Goal: Task Accomplishment & Management: Manage account settings

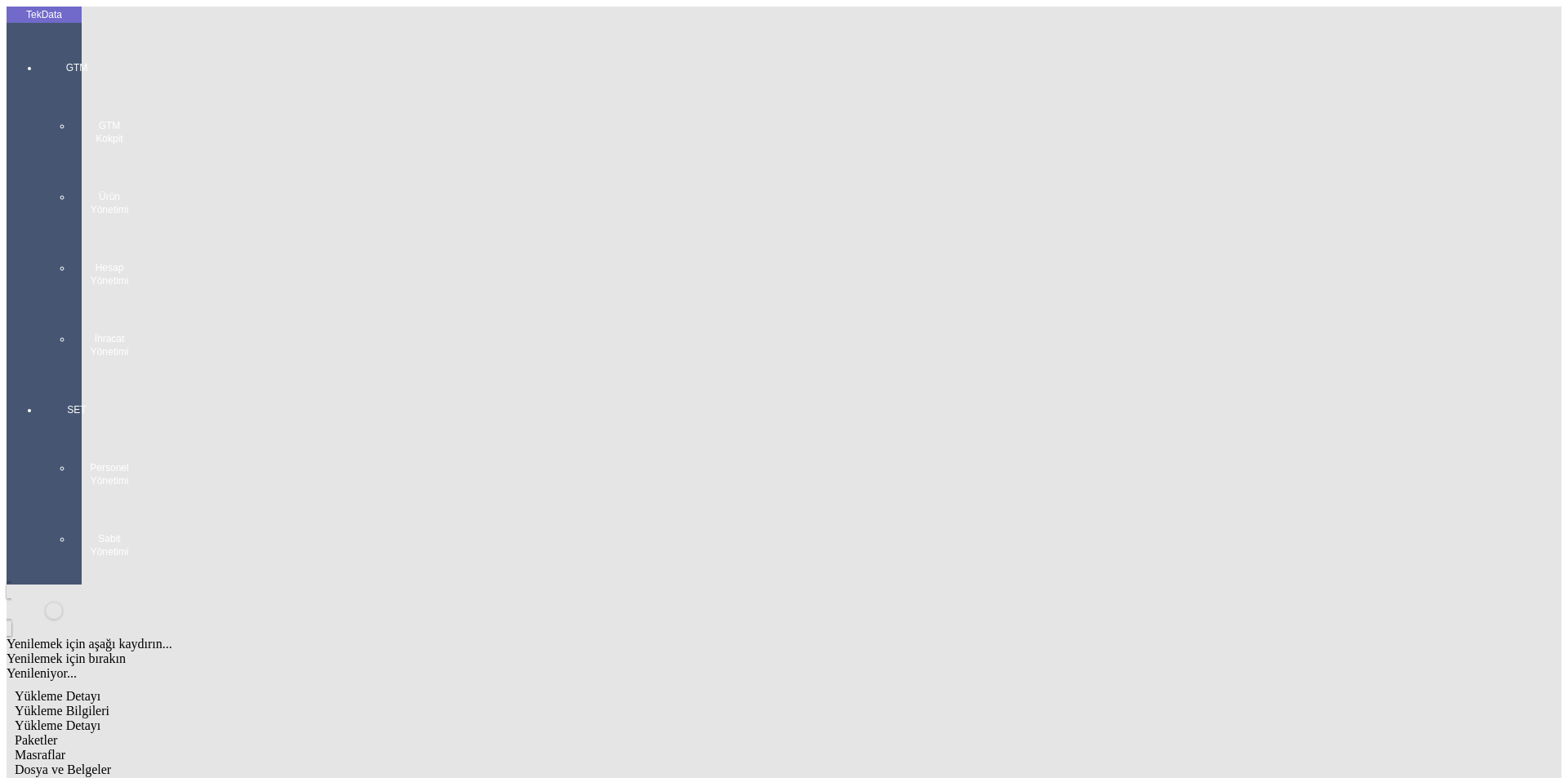
click at [52, 38] on div "GTM GTM Kokpit Ürün Yönetimi Hesap Yönetimi İhracat Yönetimi" at bounding box center [77, 203] width 75 height 342
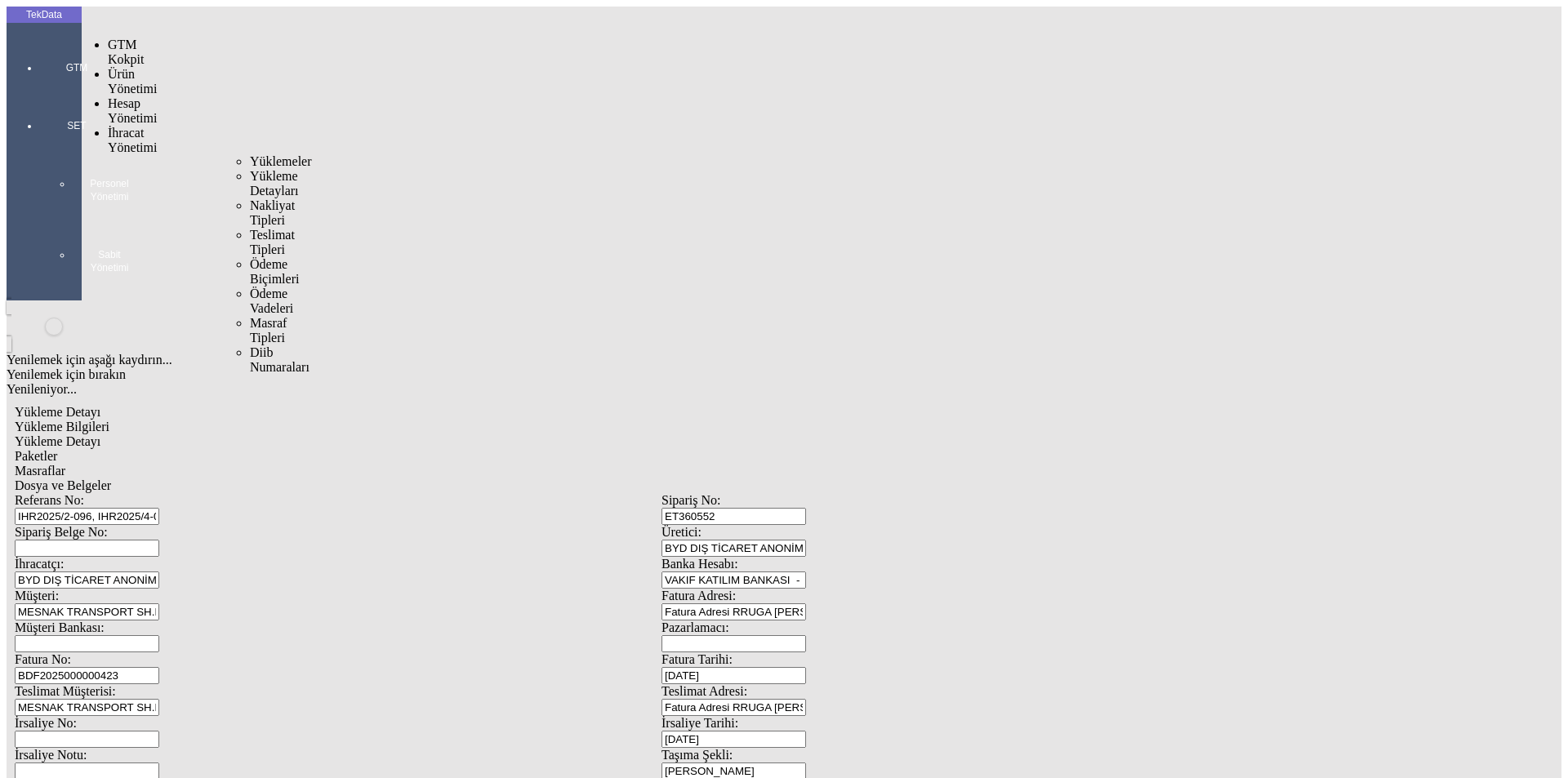
click at [126, 126] on span "İhracat Yönetimi" at bounding box center [133, 140] width 49 height 29
click at [250, 154] on span "Yüklemeler" at bounding box center [280, 161] width 62 height 14
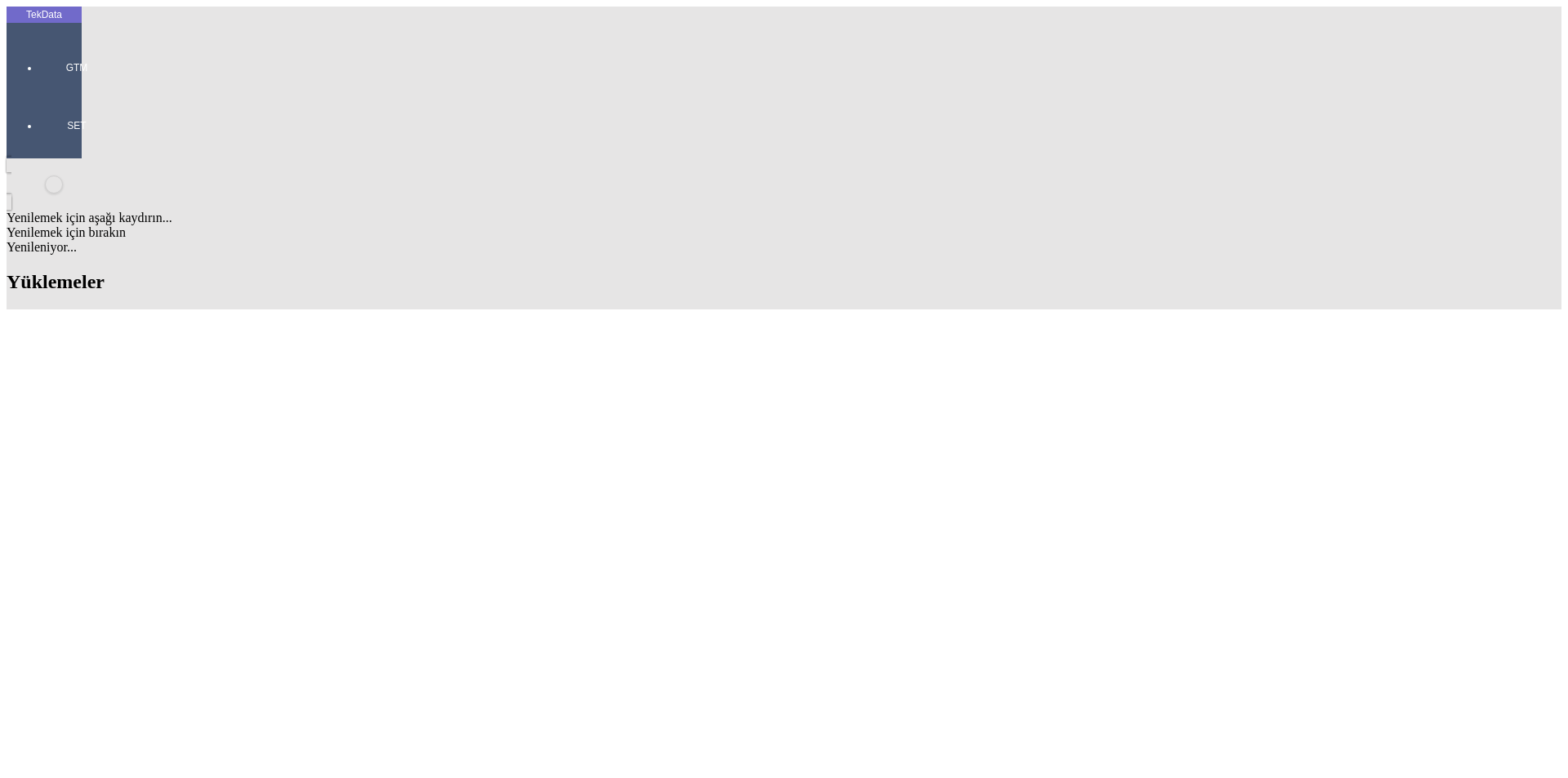
drag, startPoint x: 165, startPoint y: 632, endPoint x: 85, endPoint y: 632, distance: 80.0
copy td "IHR2025/9-008"
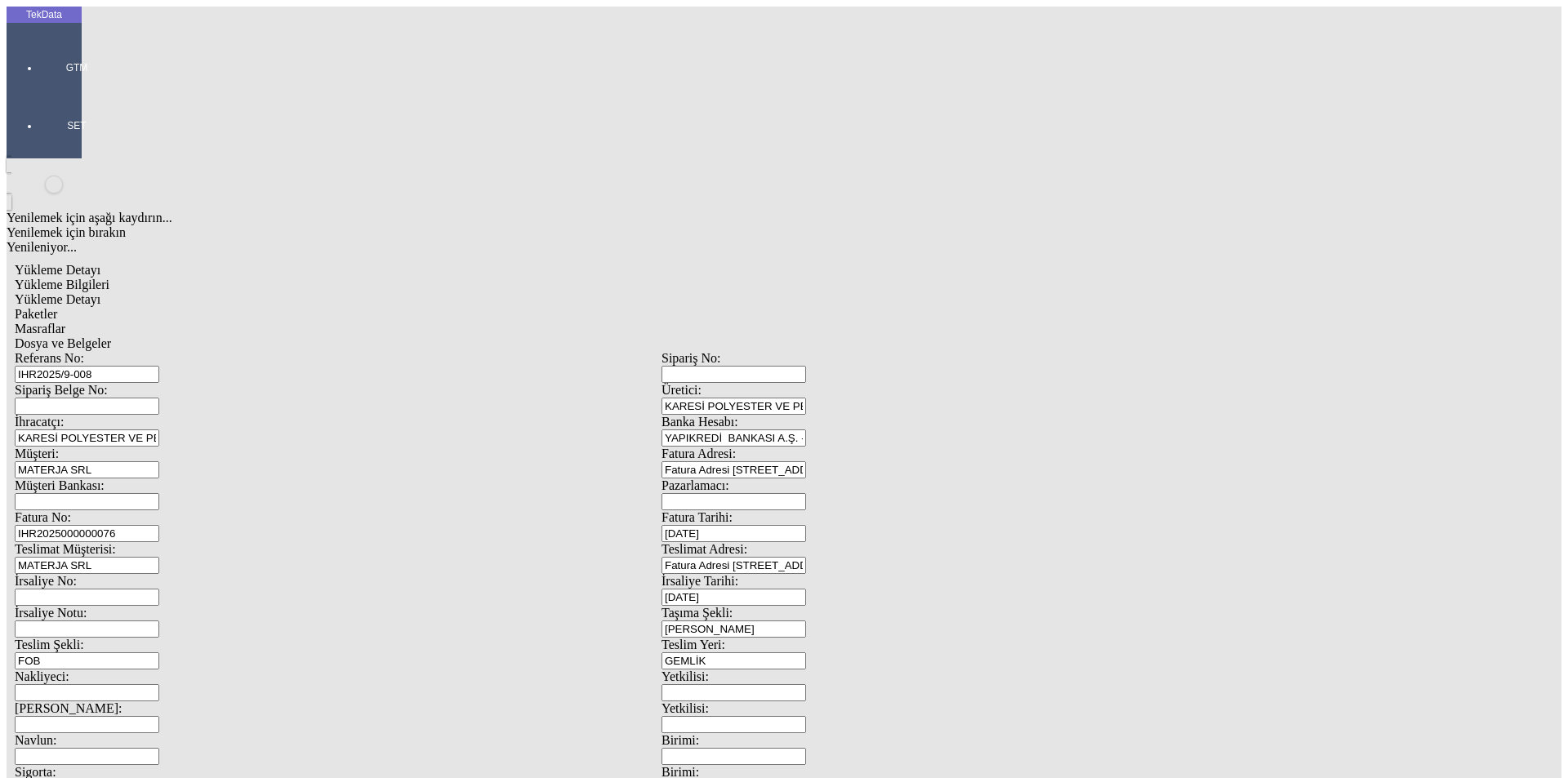
click at [159, 524] on input "IHR2025000000076" at bounding box center [87, 533] width 145 height 17
type input "IHR20250000000"
click at [101, 292] on span "Yükleme Detayı" at bounding box center [57, 299] width 86 height 14
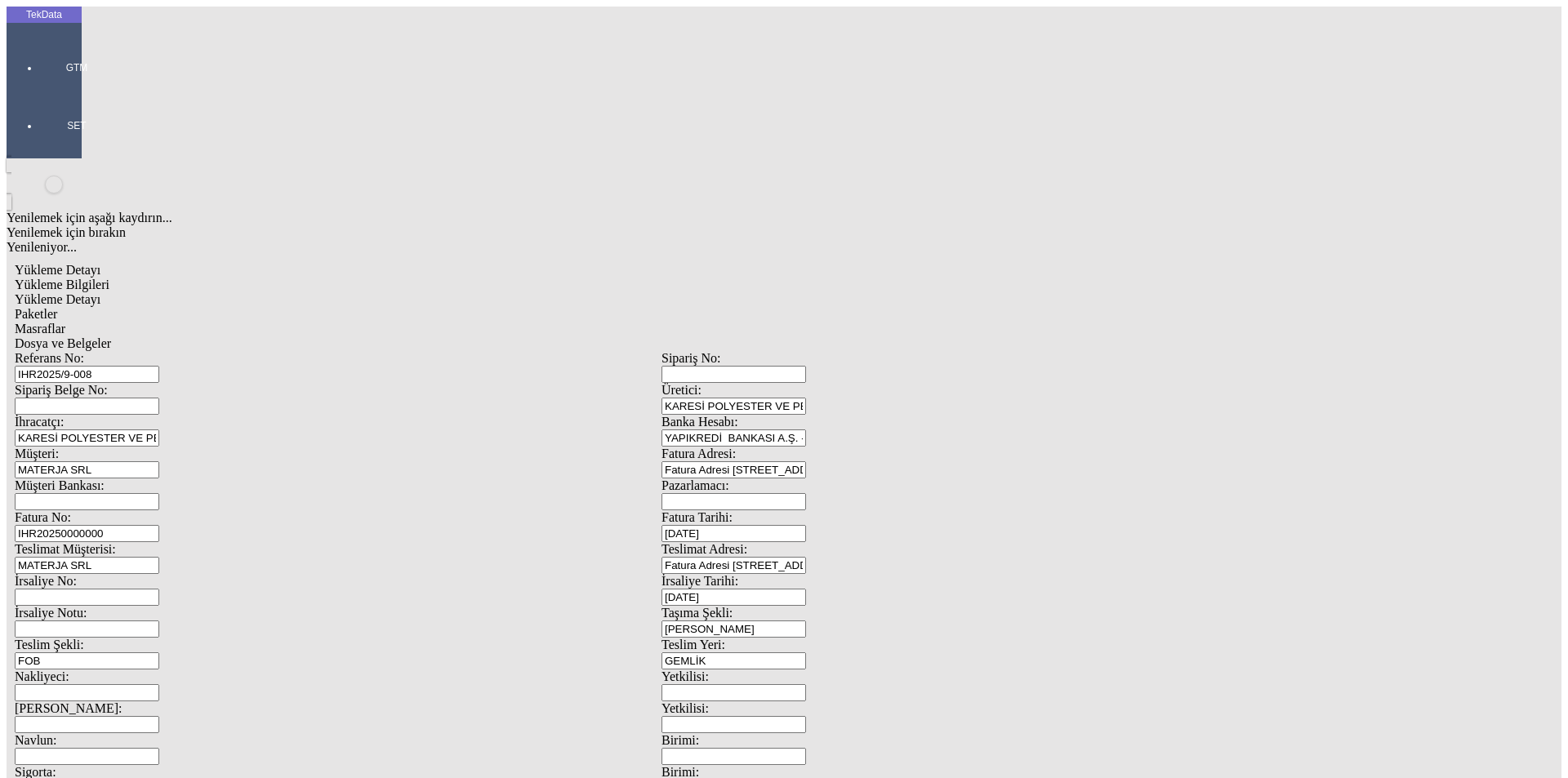
drag, startPoint x: 161, startPoint y: 239, endPoint x: 185, endPoint y: 249, distance: 26.0
type input "24580"
drag, startPoint x: 957, startPoint y: 299, endPoint x: 799, endPoint y: 318, distance: 159.1
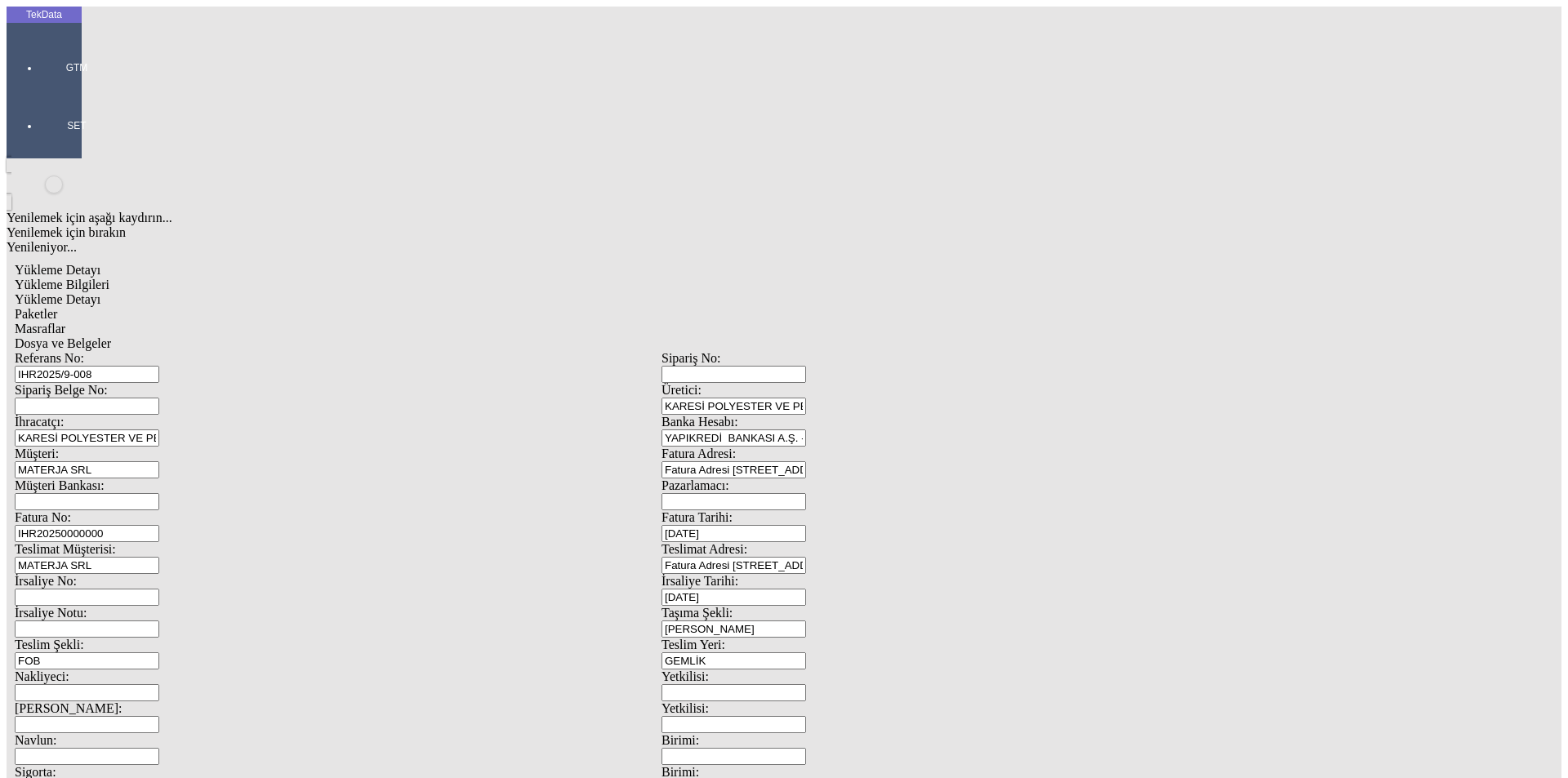
type input "24580"
drag, startPoint x: 210, startPoint y: 320, endPoint x: 109, endPoint y: 312, distance: 101.3
drag, startPoint x: 224, startPoint y: 346, endPoint x: 139, endPoint y: 348, distance: 85.0
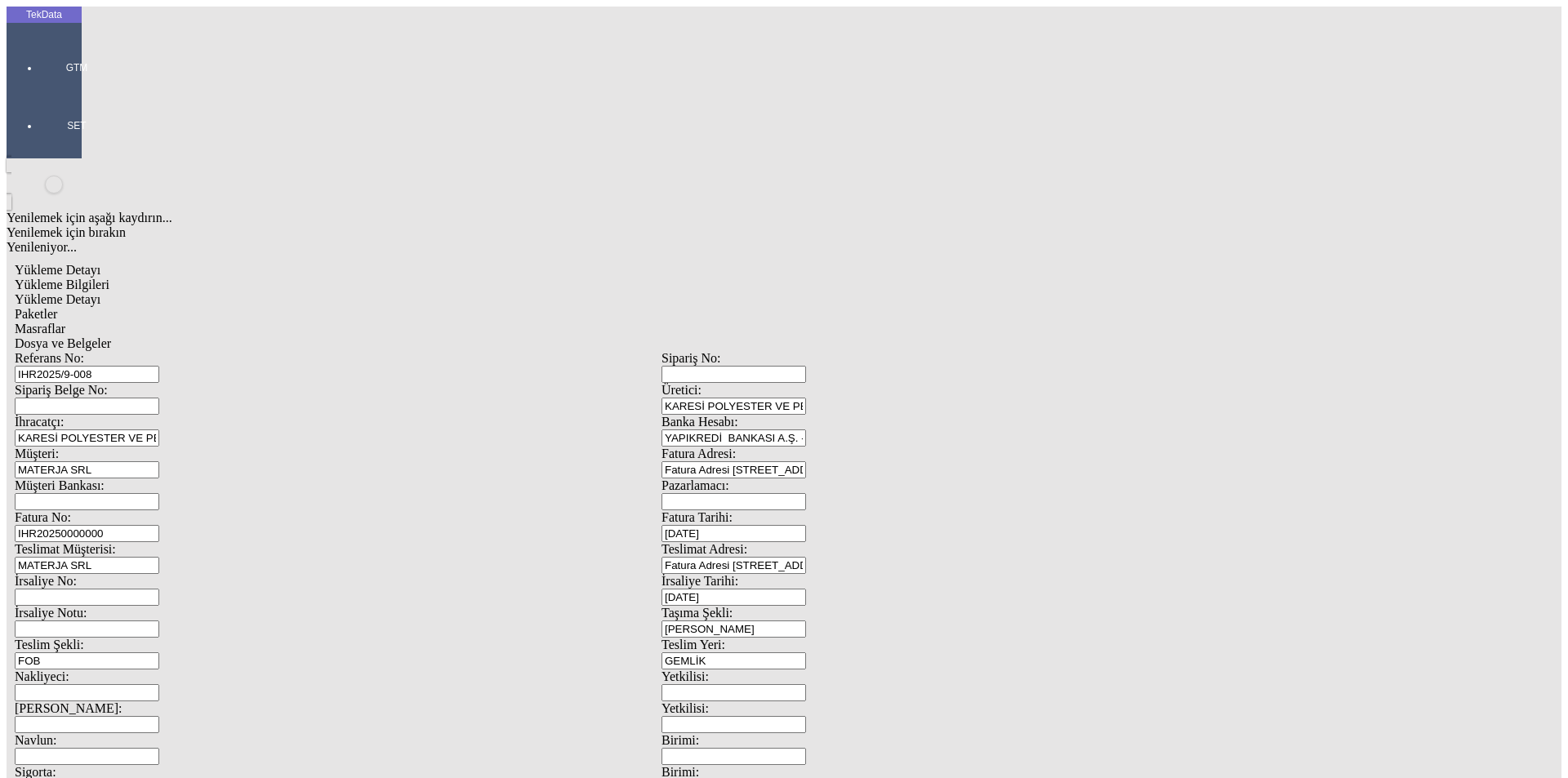
type input "24580"
drag, startPoint x: 361, startPoint y: 91, endPoint x: 407, endPoint y: 97, distance: 46.4
click at [57, 306] on span "Paketler" at bounding box center [36, 313] width 43 height 14
drag, startPoint x: 472, startPoint y: 85, endPoint x: 499, endPoint y: 87, distance: 27.1
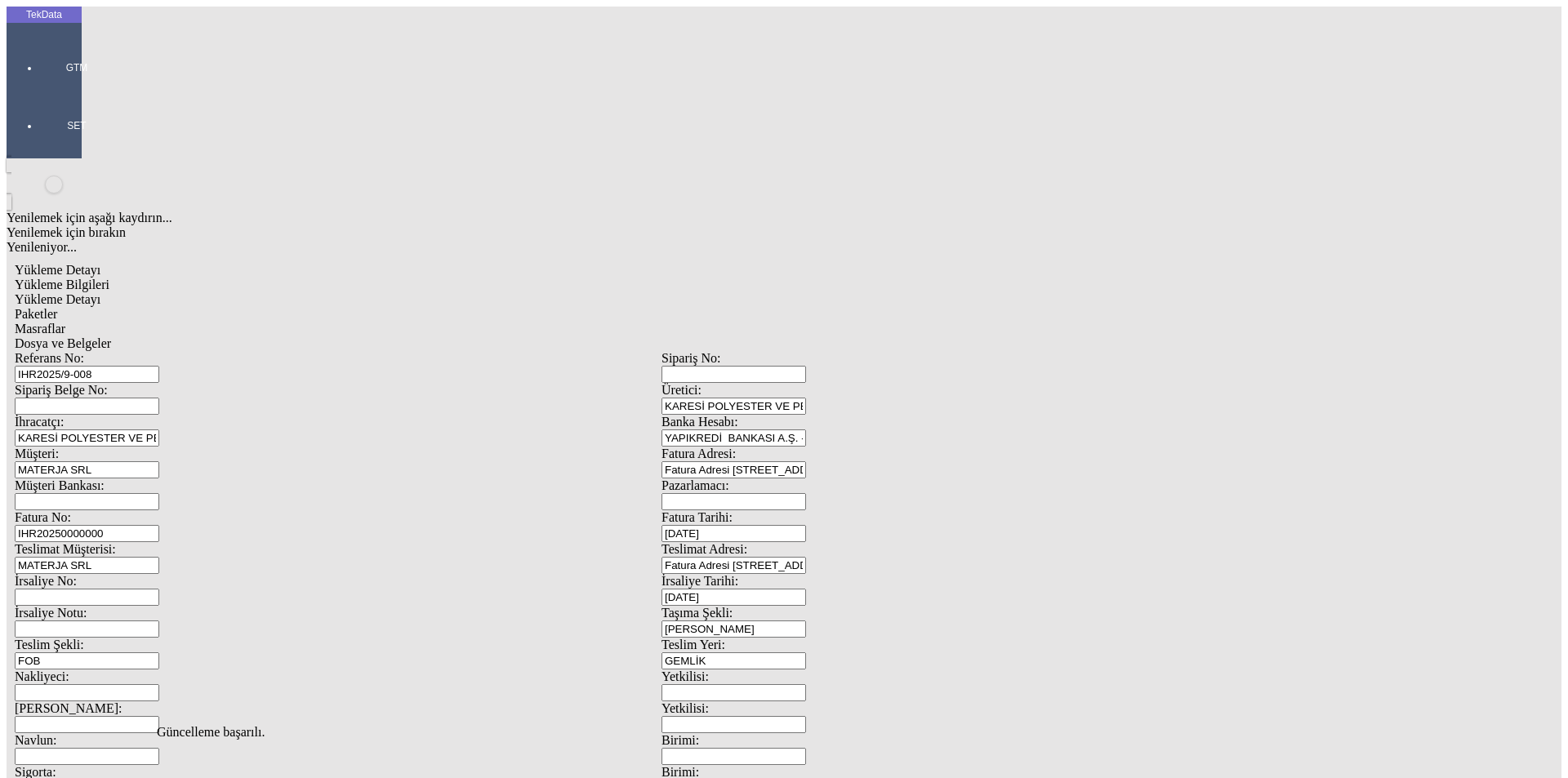
click at [66, 322] on span "Masraflar" at bounding box center [39, 329] width 50 height 14
click at [111, 336] on span "Dosya ve Belgeler" at bounding box center [62, 343] width 96 height 14
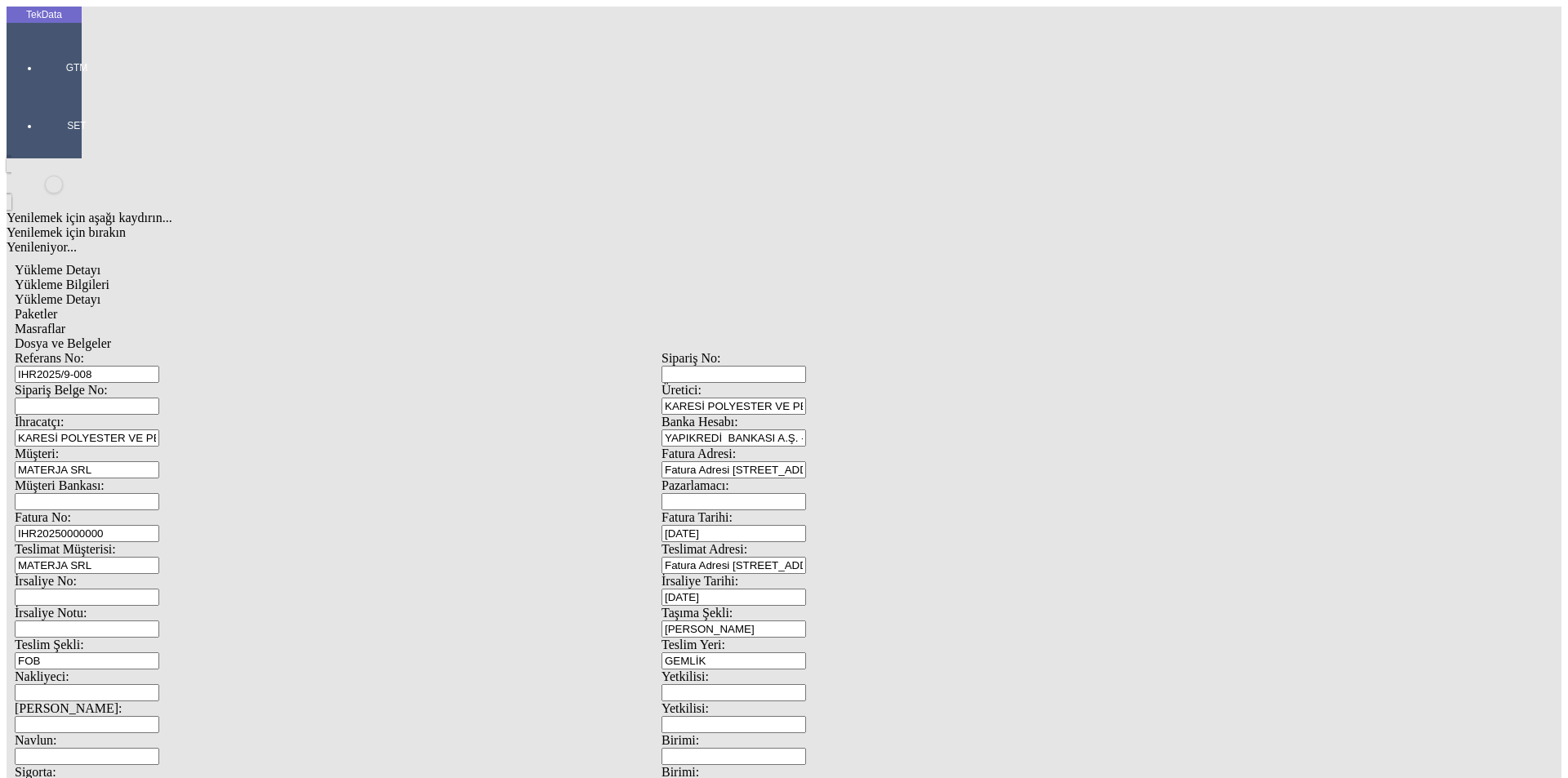
drag, startPoint x: 135, startPoint y: 124, endPoint x: 185, endPoint y: 119, distance: 50.2
click at [111, 336] on span "Dosya ve Belgeler" at bounding box center [62, 343] width 96 height 14
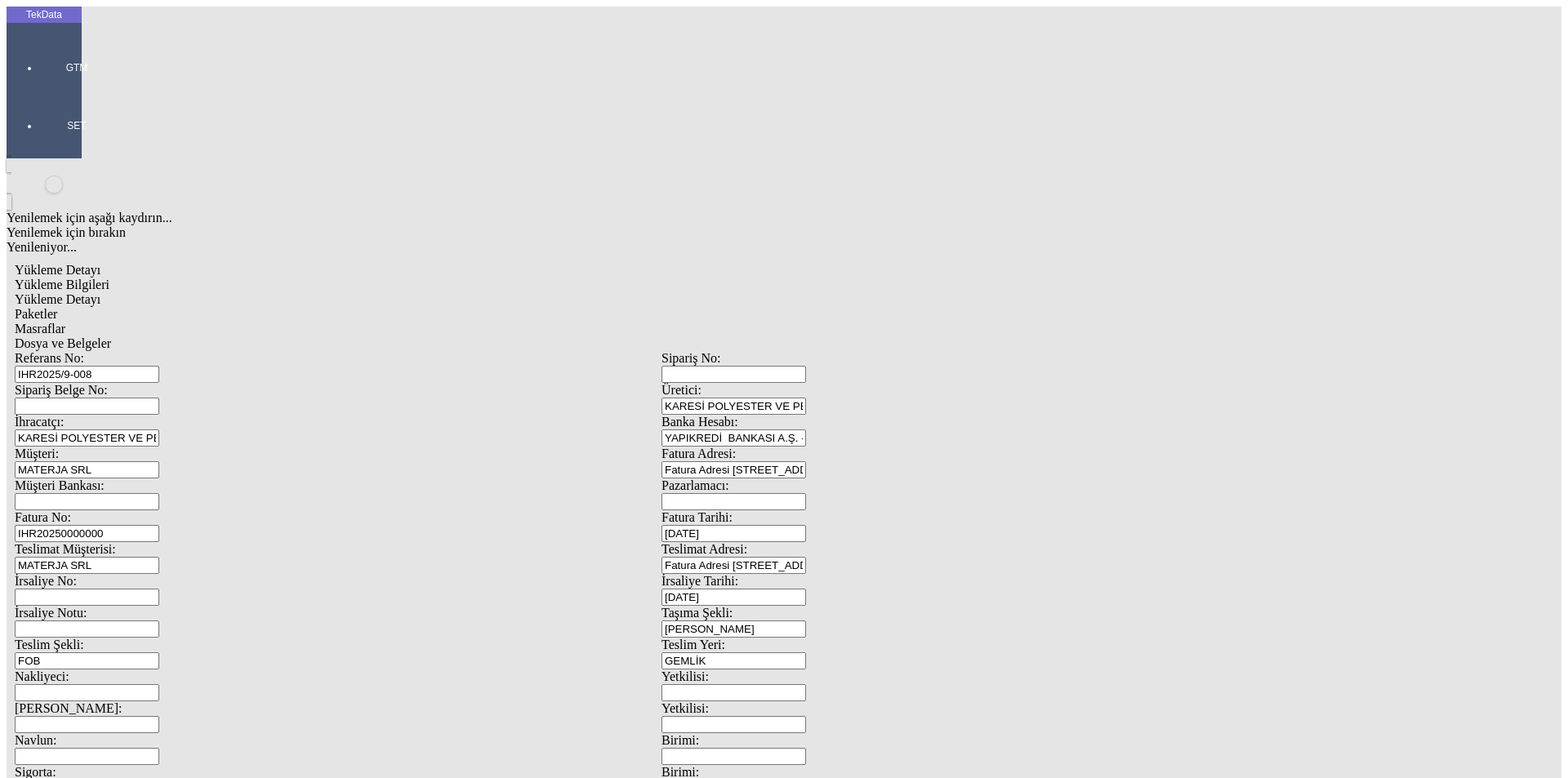
click at [109, 277] on span "Yükleme Bilgileri" at bounding box center [61, 284] width 95 height 14
drag, startPoint x: 347, startPoint y: 117, endPoint x: 96, endPoint y: 109, distance: 251.1
click at [96, 351] on div "Referans No: IHR2025/9-008 Sipariş No: Sipariş Belge No: Üretici: KARESİ POLYES…" at bounding box center [661, 732] width 1294 height 764
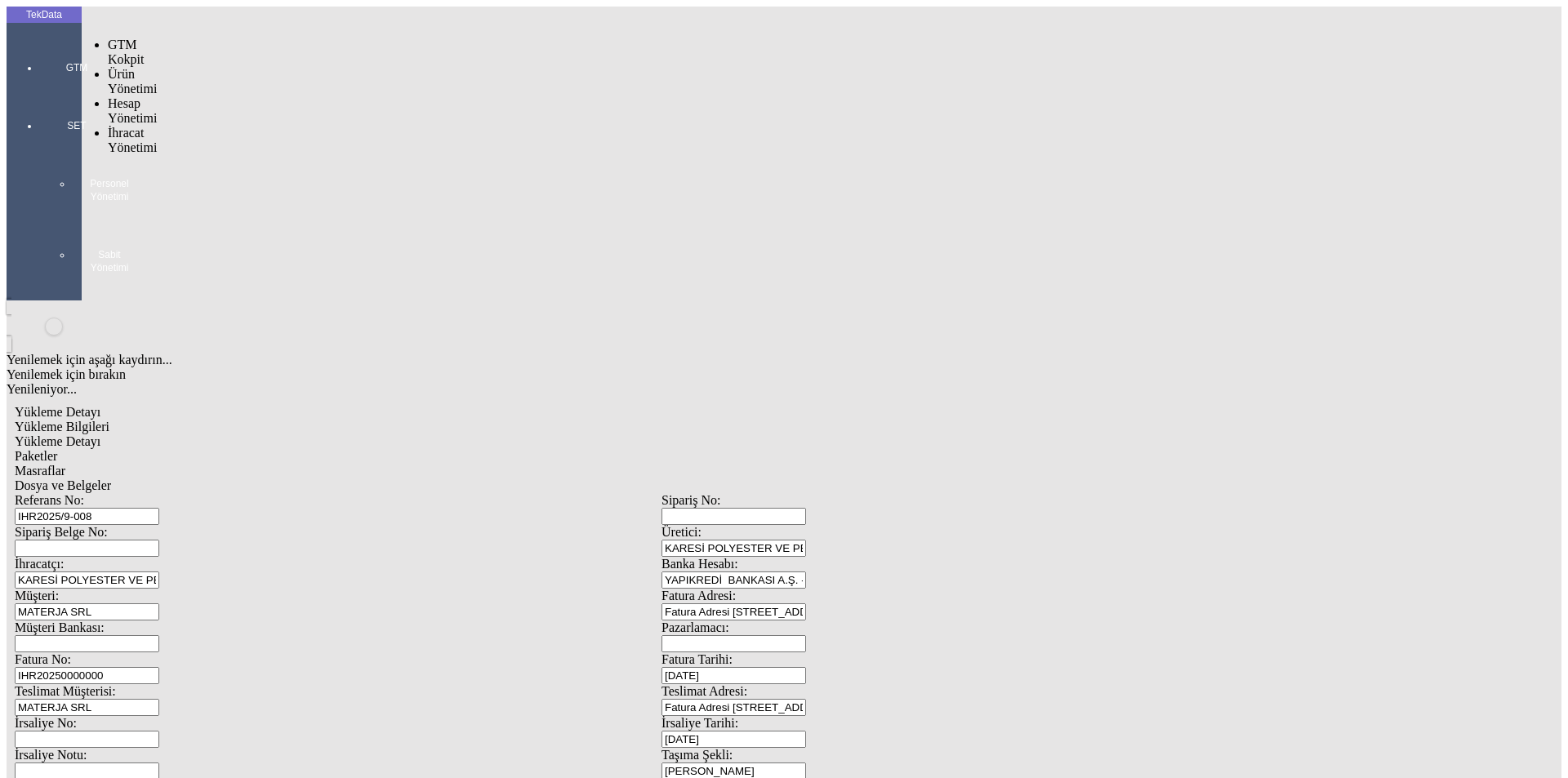
click at [50, 54] on div "GTM" at bounding box center [77, 61] width 75 height 58
click at [136, 126] on span "İhracat Yönetimi" at bounding box center [133, 140] width 49 height 29
click at [250, 154] on span "Yüklemeler" at bounding box center [280, 161] width 62 height 14
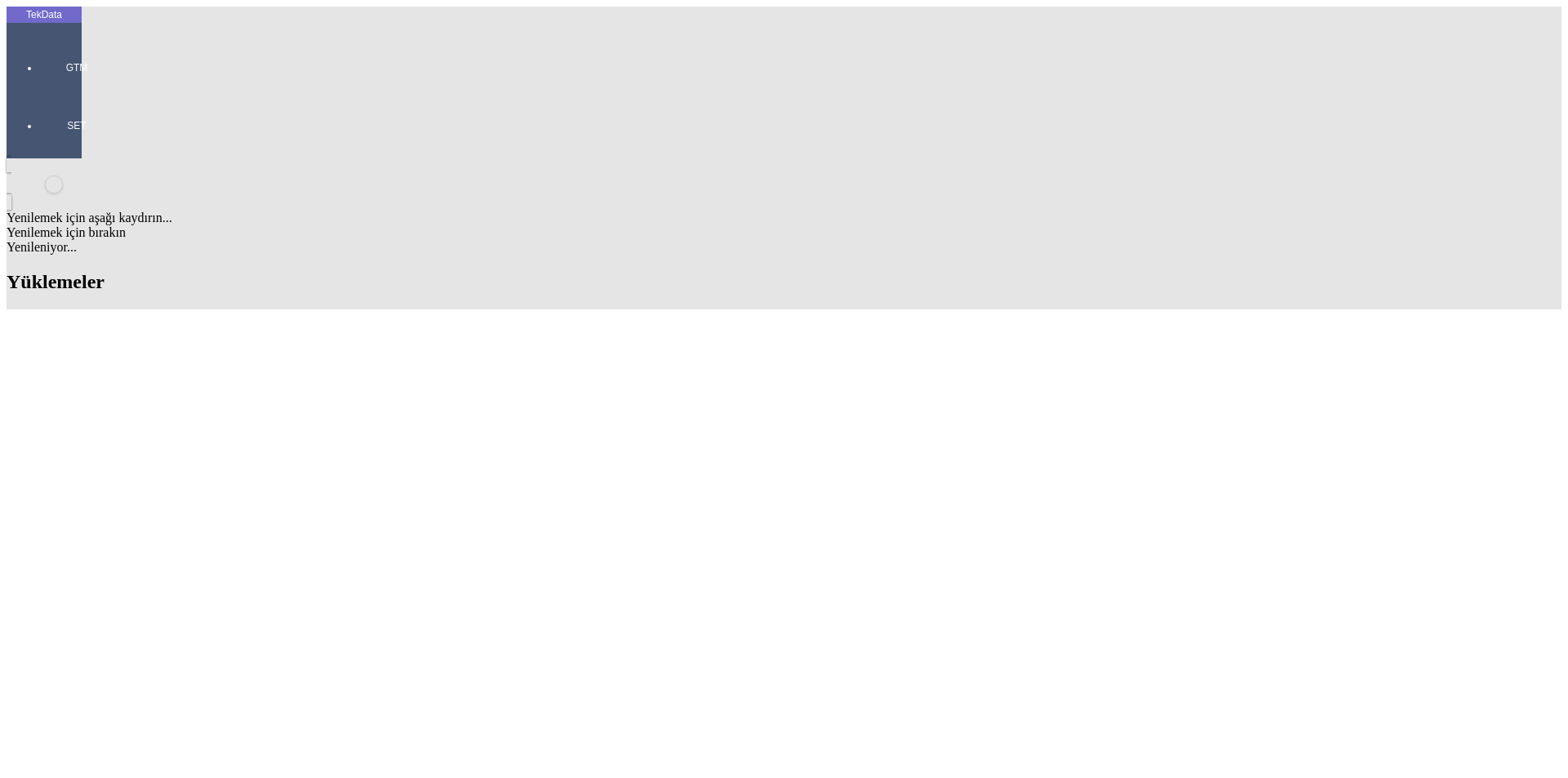
scroll to position [1366, 0]
drag, startPoint x: 290, startPoint y: 283, endPoint x: 275, endPoint y: 284, distance: 15.0
copy td "ET360411"
drag, startPoint x: 334, startPoint y: 308, endPoint x: 271, endPoint y: 310, distance: 63.0
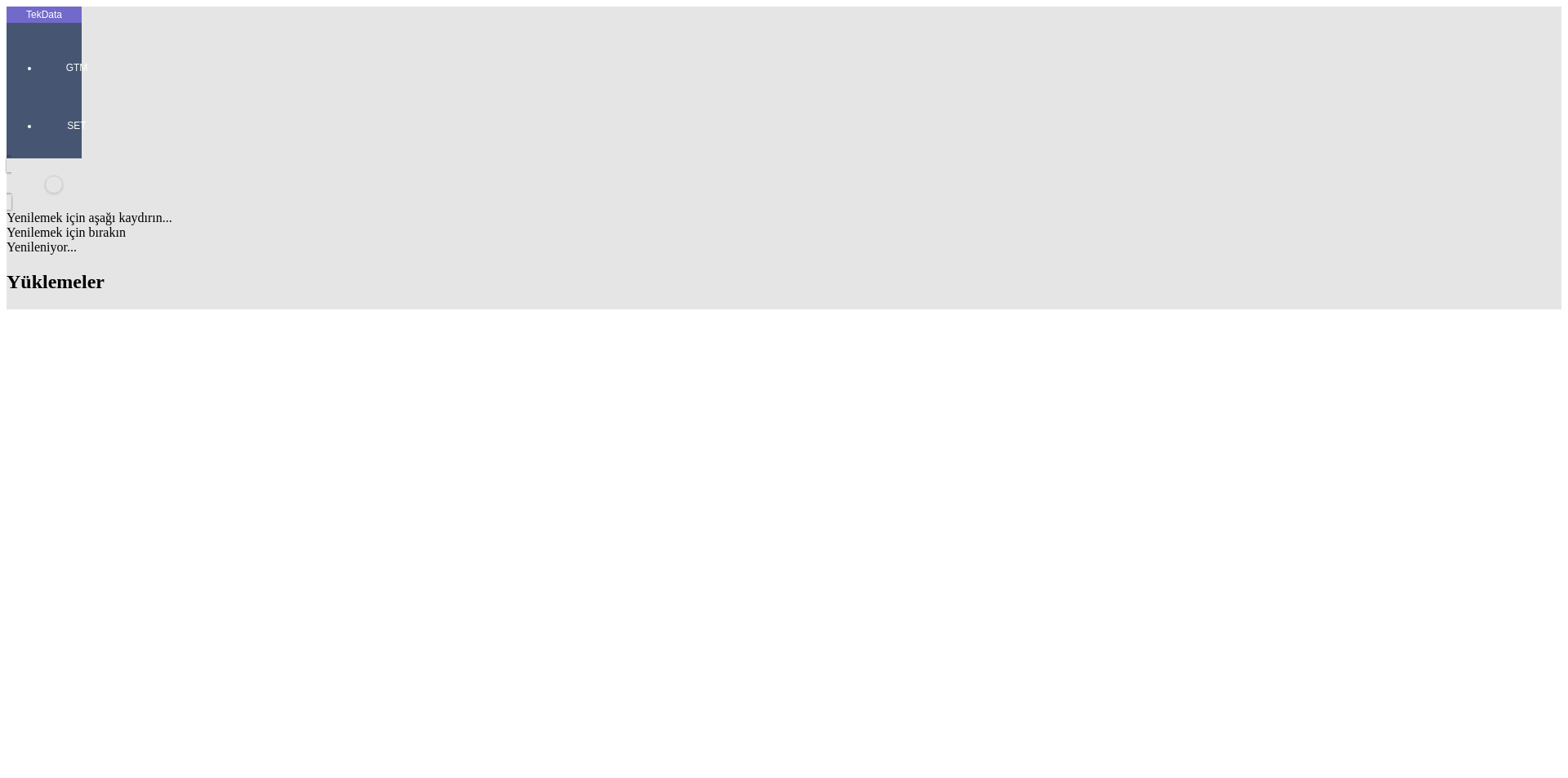
copy tr "ET360358"
drag, startPoint x: 337, startPoint y: 85, endPoint x: 274, endPoint y: 85, distance: 63.0
copy td "GS066386"
